Goal: Task Accomplishment & Management: Complete application form

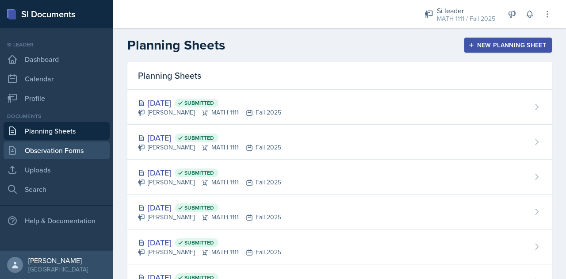
click at [54, 156] on link "Observation Forms" at bounding box center [57, 151] width 106 height 18
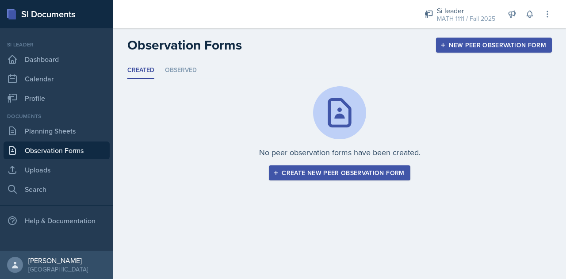
click at [320, 179] on button "Create new peer observation form" at bounding box center [339, 172] width 141 height 15
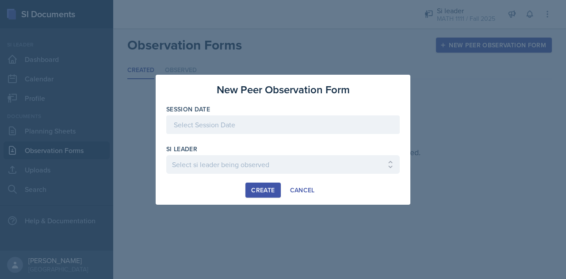
click at [259, 134] on div at bounding box center [283, 124] width 234 height 19
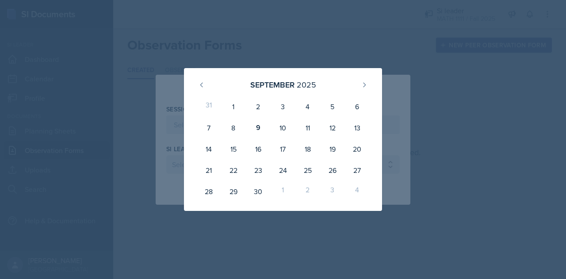
click at [259, 134] on div "9" at bounding box center [258, 127] width 25 height 21
type input "September 9th, 2025"
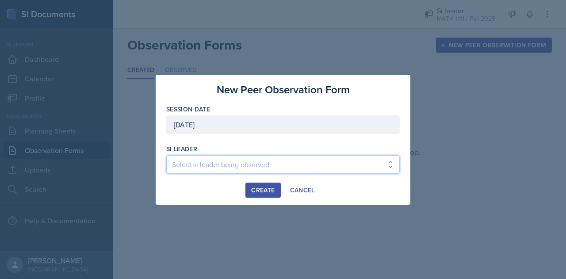
click at [213, 160] on select "Select si leader being observed Rayann Afani / PSYC 2500 / The Phantoms of The …" at bounding box center [283, 164] width 234 height 19
select select "f15b6bf5-b0e4-4298-8b1a-f241d4f86ff0"
click at [166, 155] on select "Select si leader being observed Rayann Afani / PSYC 2500 / The Phantoms of The …" at bounding box center [283, 164] width 234 height 19
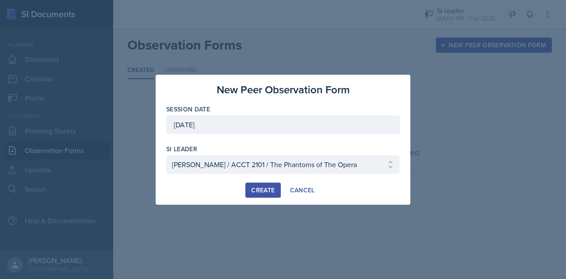
click at [260, 188] on div "Create" at bounding box center [262, 190] width 23 height 7
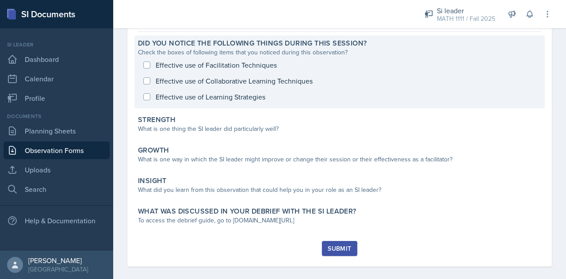
scroll to position [85, 0]
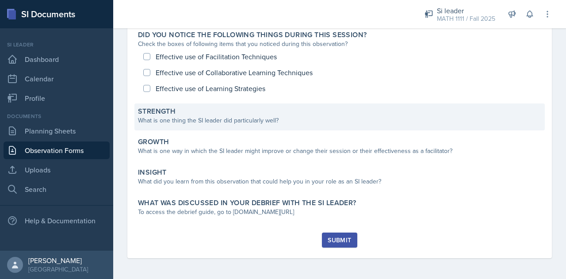
click at [226, 120] on div "What is one thing the SI leader did particularly well?" at bounding box center [339, 120] width 403 height 9
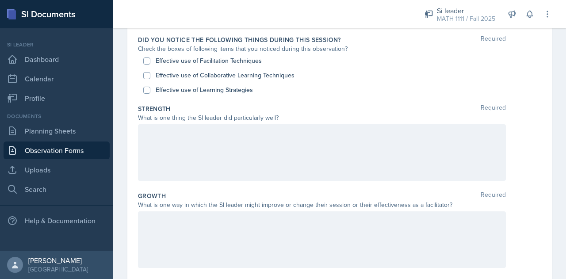
click at [222, 149] on div at bounding box center [322, 152] width 368 height 57
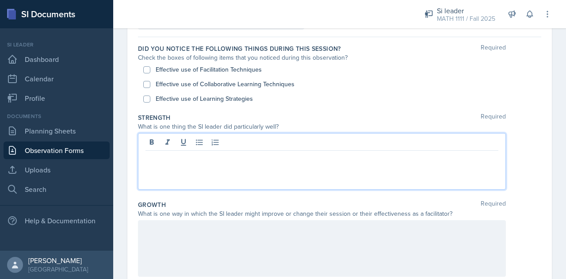
scroll to position [66, 0]
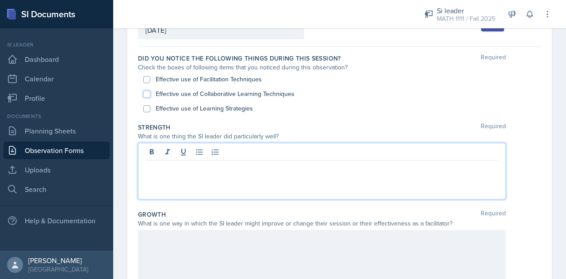
click at [149, 92] on input "Effective use of Collaborative Learning Techniques" at bounding box center [146, 94] width 7 height 7
checkbox input "true"
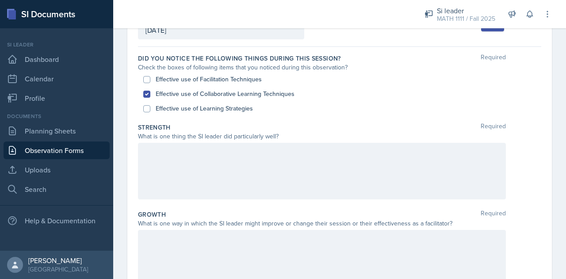
click at [235, 163] on div at bounding box center [322, 171] width 368 height 57
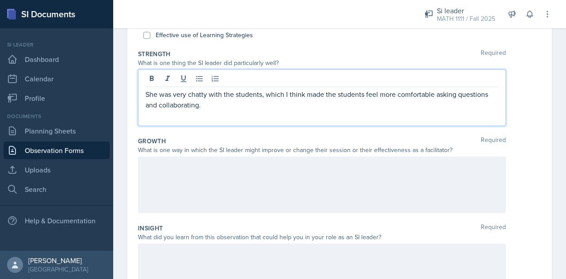
scroll to position [163, 0]
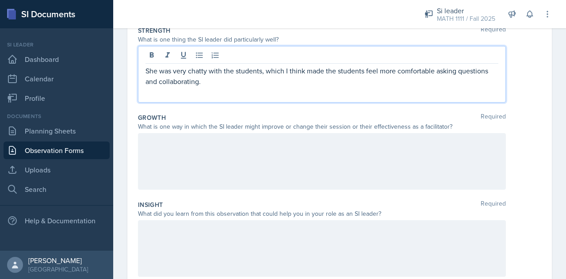
click at [196, 153] on div at bounding box center [322, 161] width 368 height 57
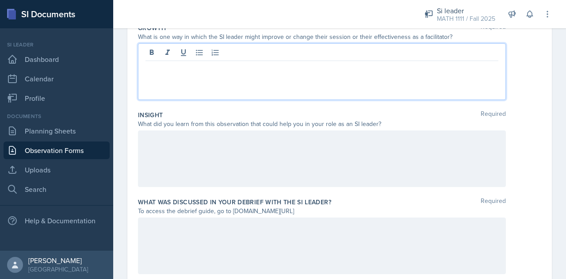
click at [196, 153] on div at bounding box center [322, 158] width 368 height 57
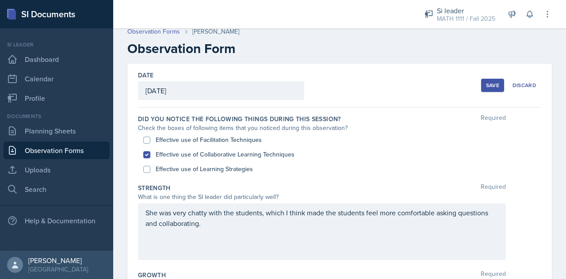
scroll to position [0, 0]
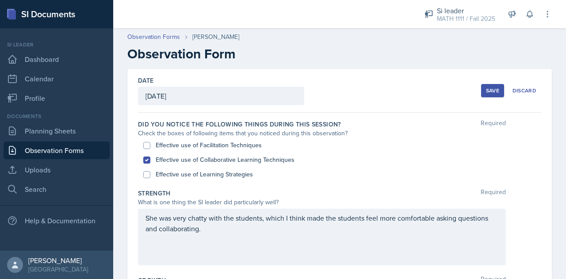
click at [237, 230] on p "She was very chatty with the students, which I think made the students feel mor…" at bounding box center [321, 223] width 353 height 21
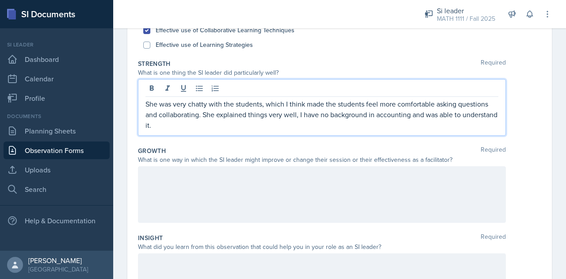
scroll to position [130, 0]
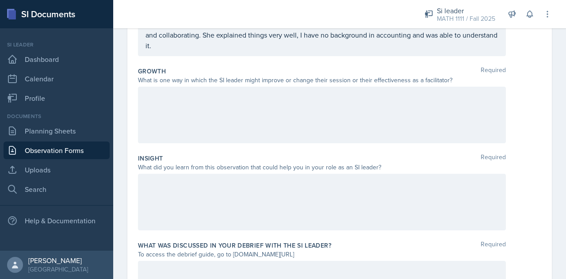
click at [248, 191] on div at bounding box center [322, 202] width 368 height 57
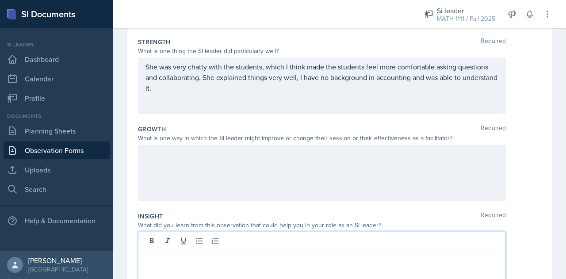
scroll to position [167, 0]
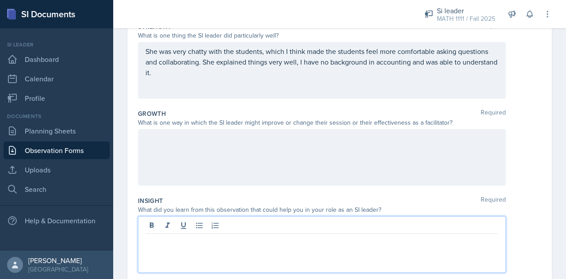
click at [225, 78] on p "She was very chatty with the students, which I think made the students feel mor…" at bounding box center [321, 62] width 353 height 32
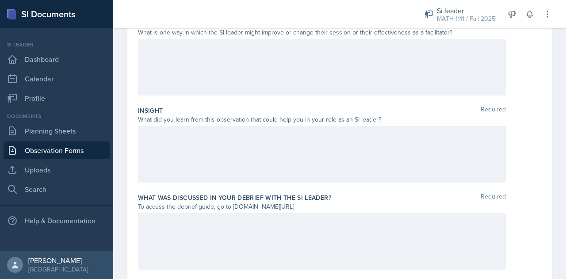
click at [228, 144] on div at bounding box center [322, 154] width 368 height 57
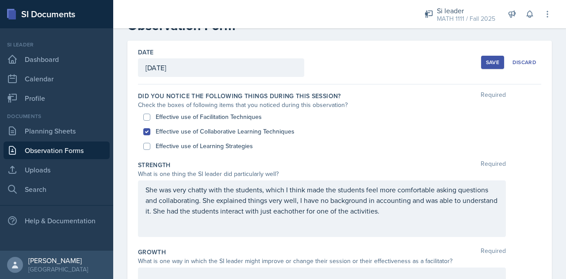
scroll to position [30, 0]
click at [146, 148] on input "Effective use of Learning Strategies" at bounding box center [146, 145] width 7 height 7
checkbox input "true"
click at [149, 115] on input "Effective use of Facilitation Techniques" at bounding box center [146, 116] width 7 height 7
checkbox input "true"
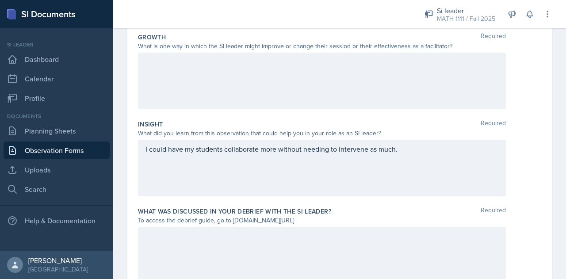
scroll to position [283, 0]
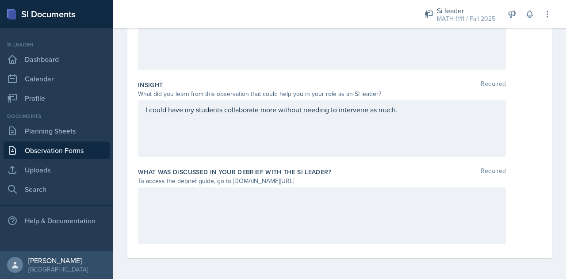
drag, startPoint x: 232, startPoint y: 181, endPoint x: 324, endPoint y: 183, distance: 92.0
click at [324, 183] on div "To access the debrief guide, go to www.tinyurl.com/obsvdebriefguide" at bounding box center [322, 180] width 368 height 9
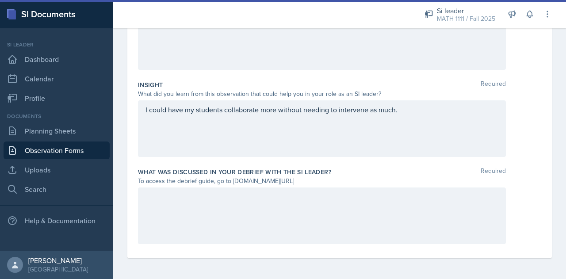
copy div "www.tinyurl.com/obsvdebriefguide"
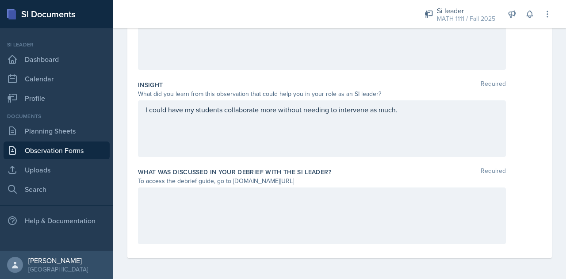
click at [302, 207] on div at bounding box center [322, 216] width 368 height 57
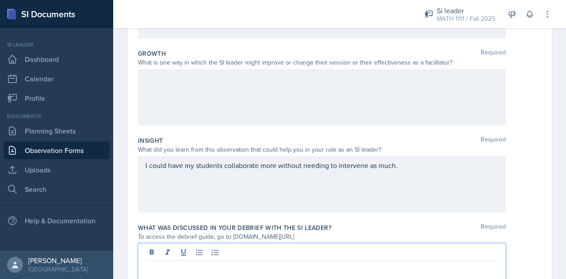
scroll to position [229, 0]
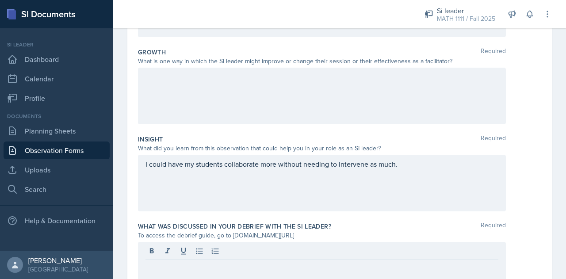
click at [250, 92] on div at bounding box center [322, 96] width 368 height 57
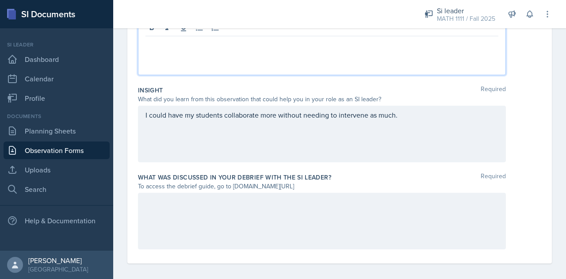
scroll to position [283, 0]
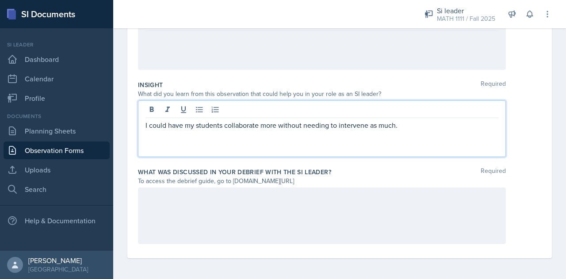
click at [387, 109] on div "I could have my students collaborate more without needing to intervene as much." at bounding box center [322, 128] width 368 height 57
click at [399, 126] on p "I could have my students collaborate more without needing to intervene as much." at bounding box center [321, 125] width 353 height 11
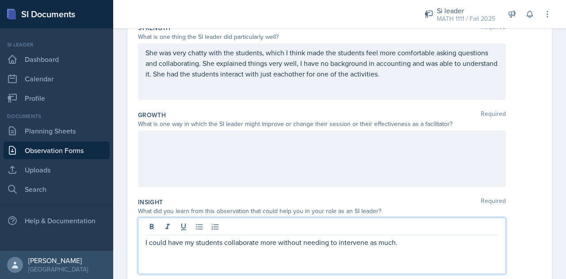
scroll to position [168, 0]
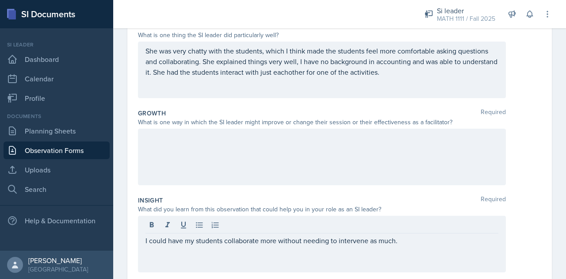
click at [344, 165] on div at bounding box center [322, 157] width 368 height 57
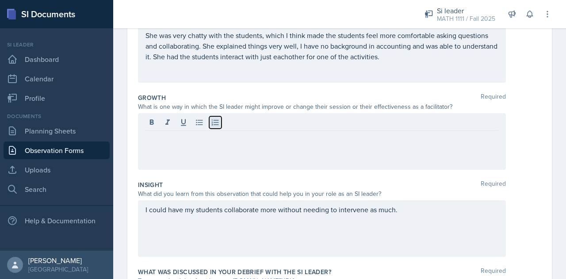
click at [218, 119] on icon at bounding box center [215, 122] width 9 height 9
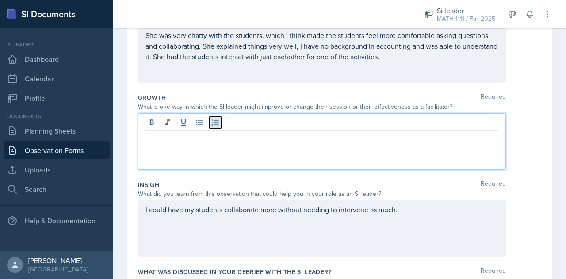
click at [216, 122] on icon at bounding box center [215, 122] width 7 height 6
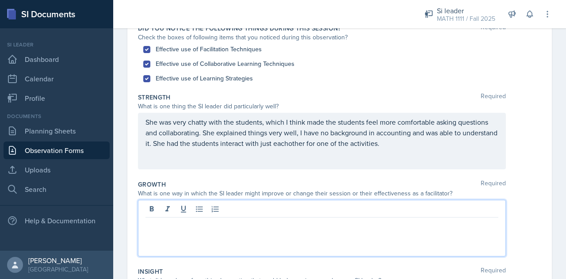
scroll to position [96, 0]
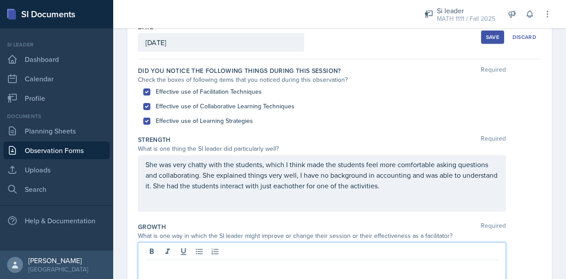
click at [425, 183] on p "She was very chatty with the students, which I think made the students feel mor…" at bounding box center [321, 175] width 353 height 32
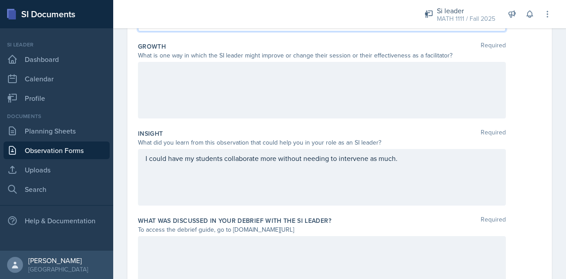
scroll to position [283, 0]
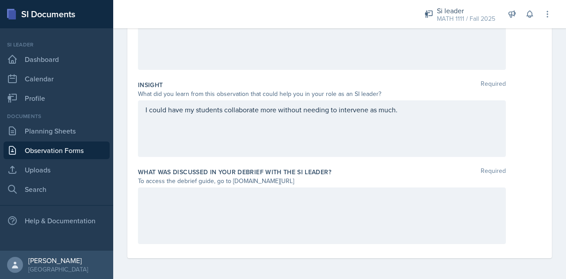
click at [304, 208] on div at bounding box center [322, 216] width 368 height 57
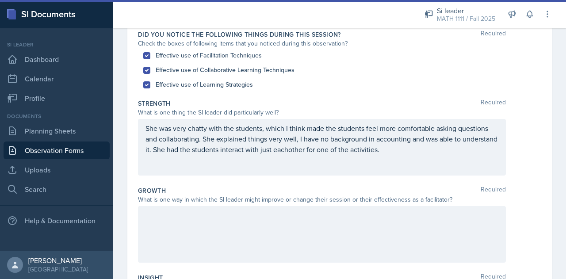
click at [211, 241] on div at bounding box center [322, 234] width 368 height 57
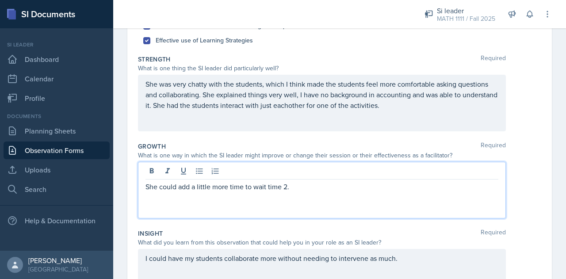
scroll to position [282, 0]
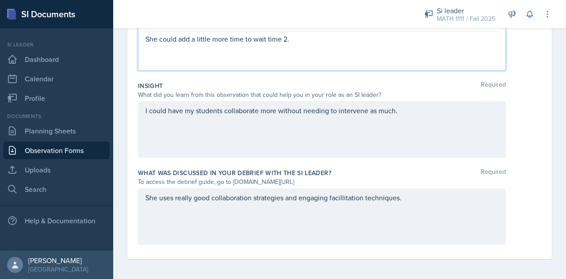
click at [420, 206] on div "She uses really good collaboration strategies and engaging facillitation techni…" at bounding box center [322, 216] width 368 height 57
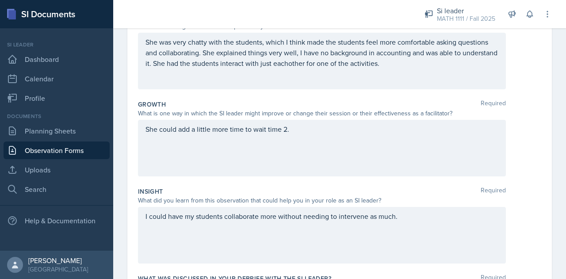
scroll to position [224, 0]
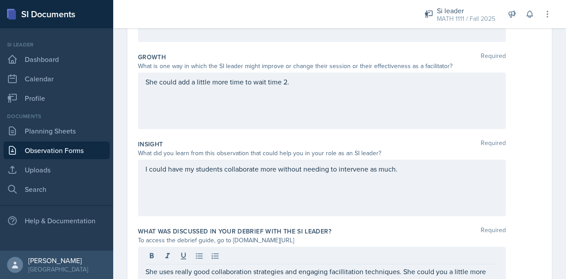
click at [411, 178] on div "I could have my students collaborate more without needing to intervene as much." at bounding box center [322, 188] width 368 height 57
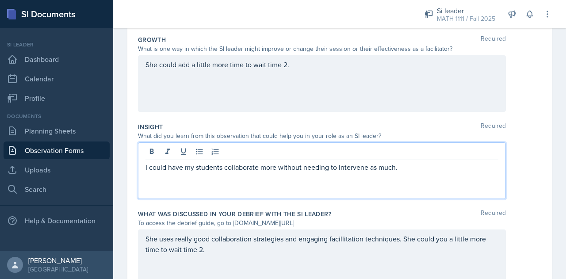
scroll to position [283, 0]
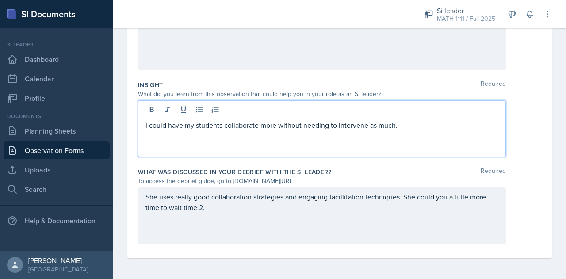
click at [254, 205] on div "She uses really good collaboration strategies and engaging facillitation techni…" at bounding box center [322, 216] width 368 height 57
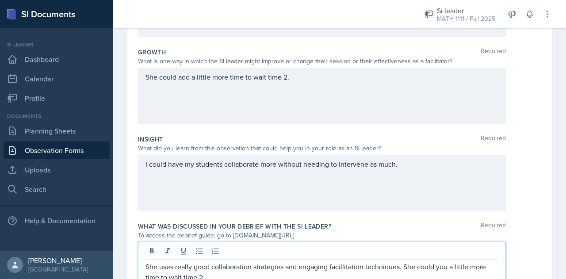
scroll to position [0, 0]
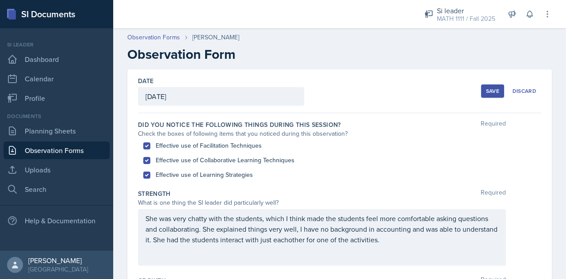
click at [483, 96] on button "Save" at bounding box center [492, 90] width 23 height 13
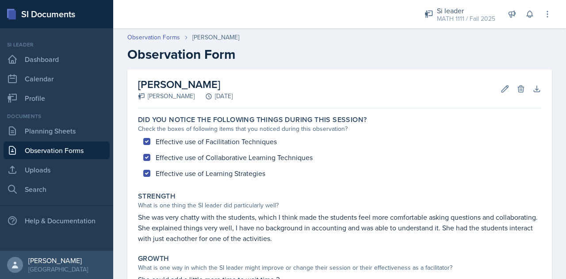
scroll to position [159, 0]
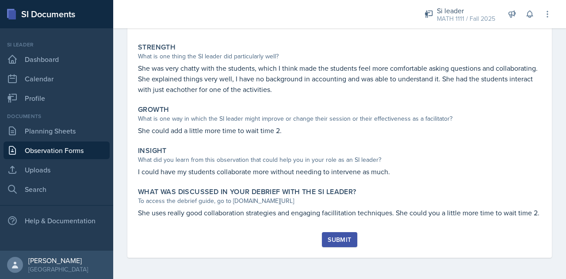
click at [341, 240] on div "Submit" at bounding box center [339, 239] width 23 height 7
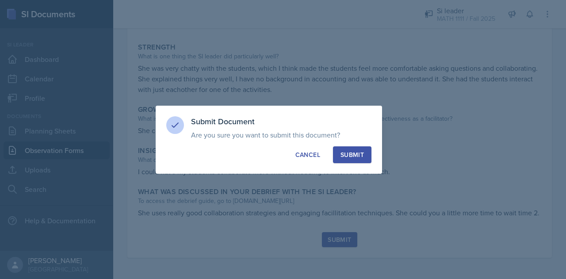
click at [356, 158] on div "Submit" at bounding box center [352, 154] width 23 height 9
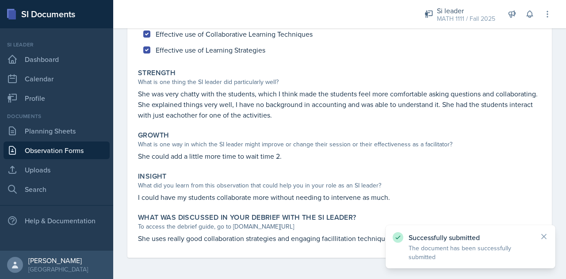
scroll to position [134, 0]
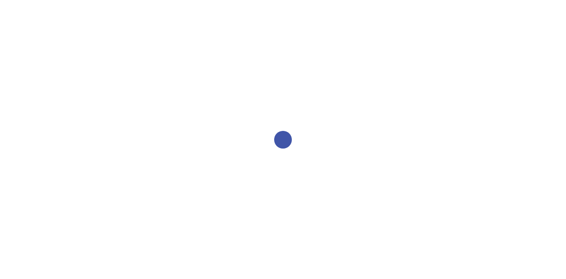
select select "2bed604d-1099-4043-b1bc-2365e8740244"
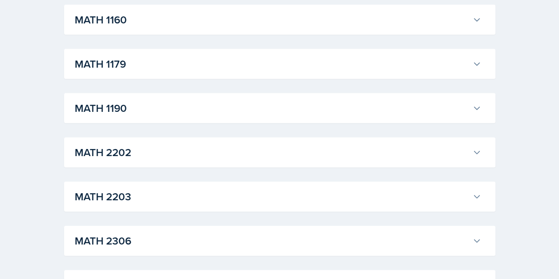
scroll to position [918, 0]
click at [156, 181] on div "MATH 2203 Jeslyn Rejimon Professor: Zhu Cao Export to Google Calendar Recurring…" at bounding box center [280, 196] width 432 height 30
click at [156, 195] on h3 "MATH 2203" at bounding box center [272, 196] width 394 height 16
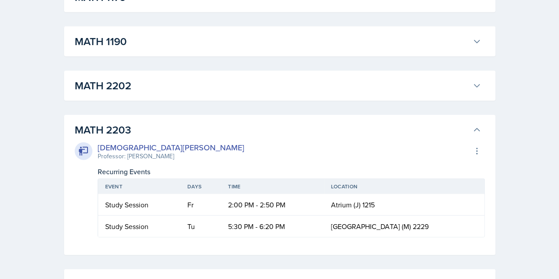
scroll to position [1008, 0]
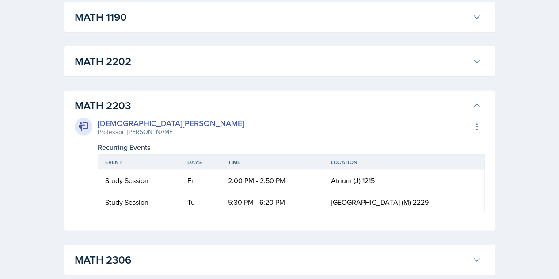
click at [171, 106] on h3 "MATH 2203" at bounding box center [272, 106] width 394 height 16
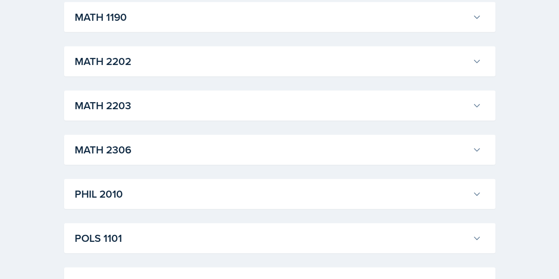
click at [153, 150] on h3 "MATH 2306" at bounding box center [272, 150] width 394 height 16
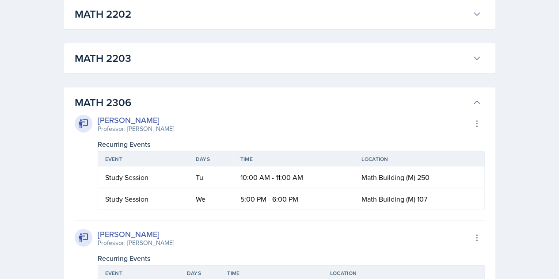
scroll to position [1056, 0]
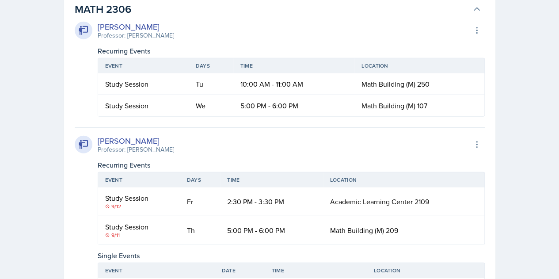
click at [153, 150] on div "Professor: [PERSON_NAME]" at bounding box center [136, 149] width 77 height 9
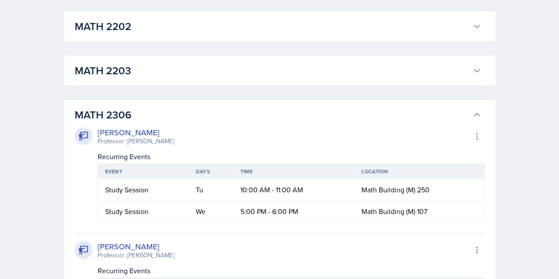
scroll to position [1037, 0]
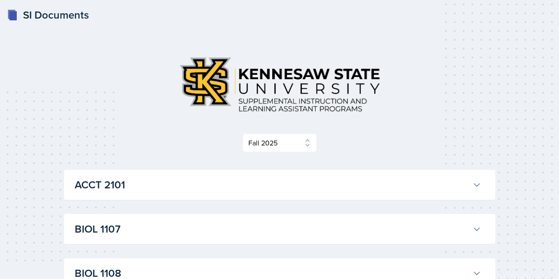
select select "2bed604d-1099-4043-b1bc-2365e8740244"
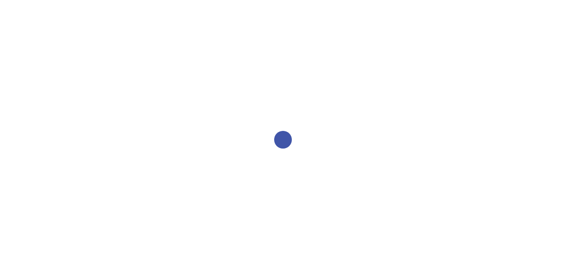
select select "2bed604d-1099-4043-b1bc-2365e8740244"
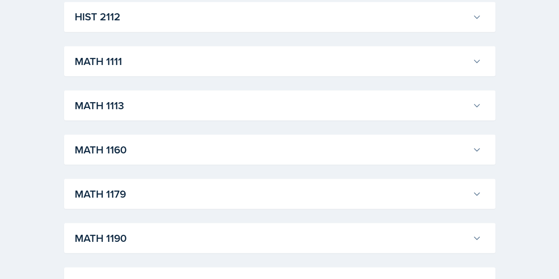
scroll to position [787, 0]
click at [134, 58] on h3 "MATH 1111" at bounding box center [272, 62] width 394 height 16
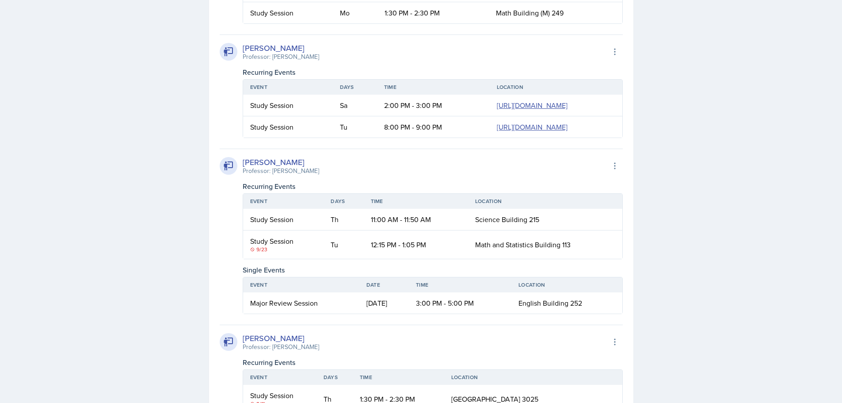
scroll to position [1159, 0]
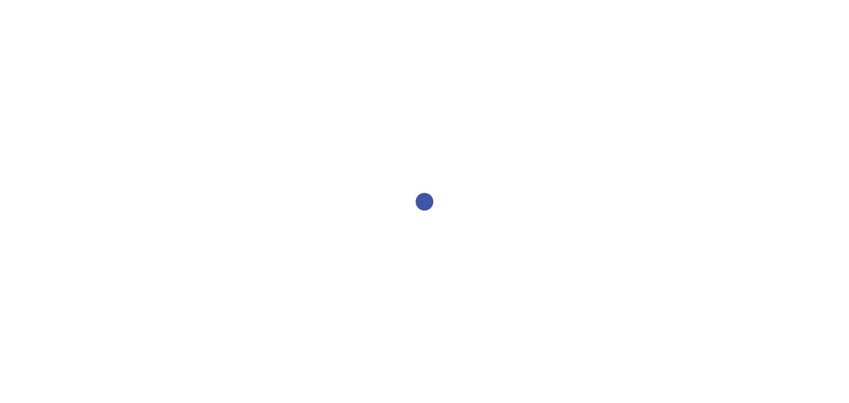
select select "2bed604d-1099-4043-b1bc-2365e8740244"
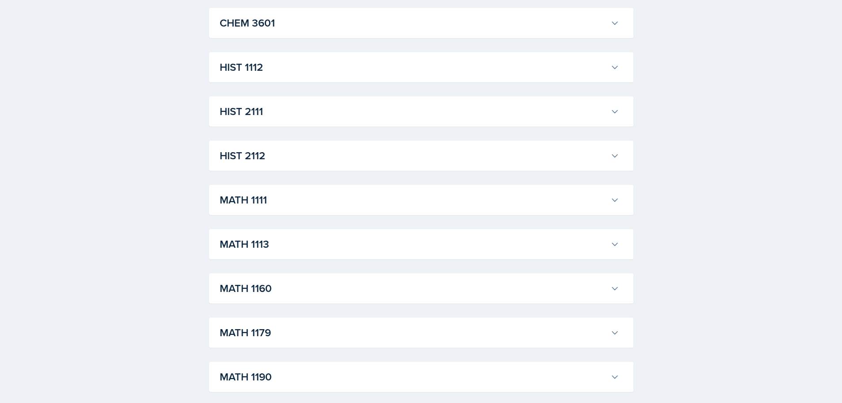
scroll to position [594, 0]
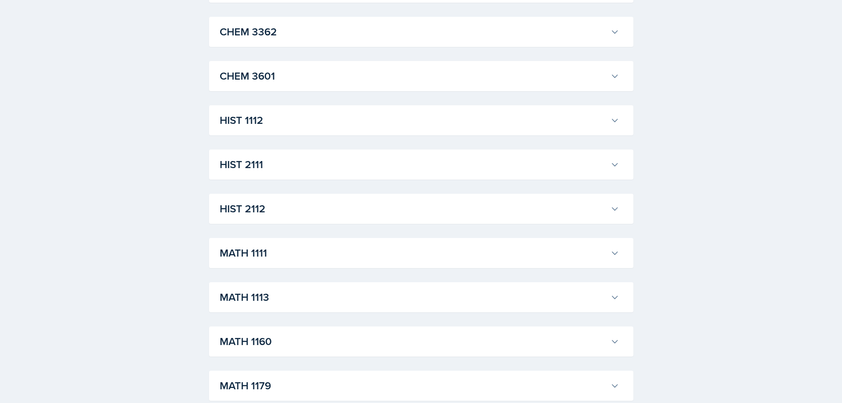
click at [282, 258] on h3 "MATH 1111" at bounding box center [413, 253] width 387 height 16
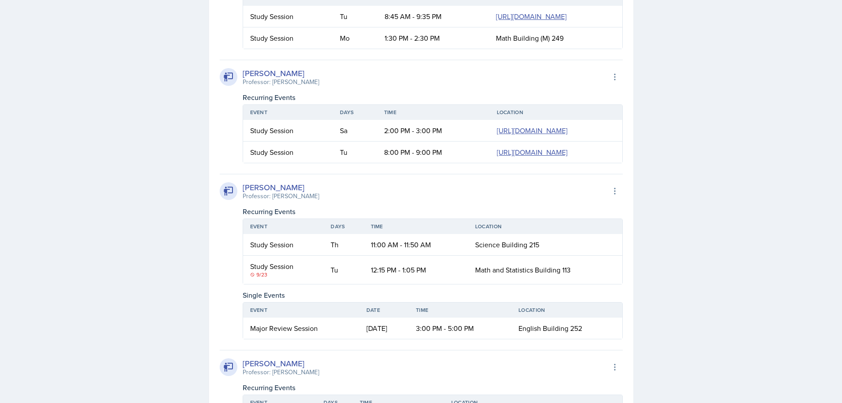
scroll to position [1133, 0]
